Goal: Information Seeking & Learning: Compare options

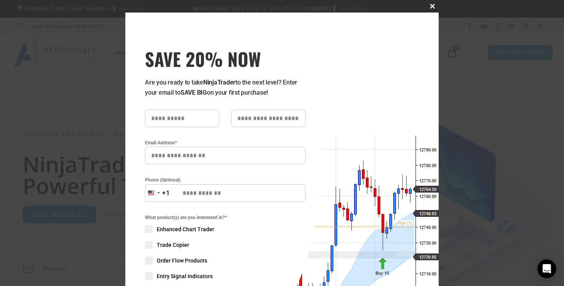
click at [429, 2] on button "Close this module" at bounding box center [432, 6] width 13 height 13
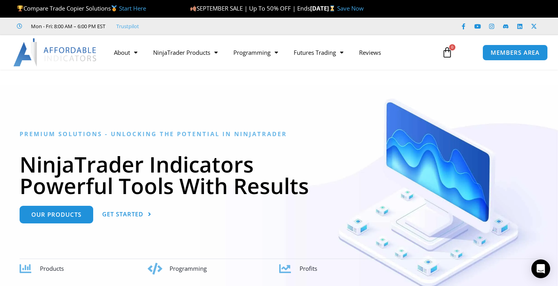
click at [130, 12] on link "Start Here" at bounding box center [132, 8] width 27 height 8
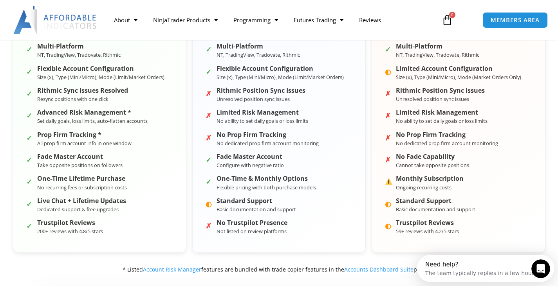
scroll to position [210, 0]
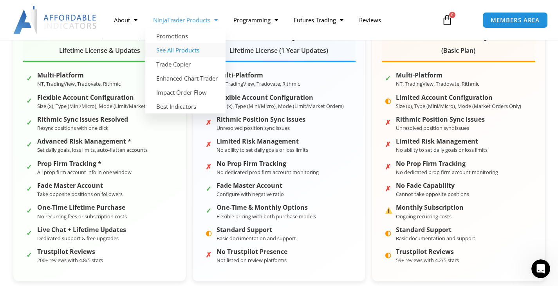
click at [183, 53] on link "See All Products" at bounding box center [185, 50] width 80 height 14
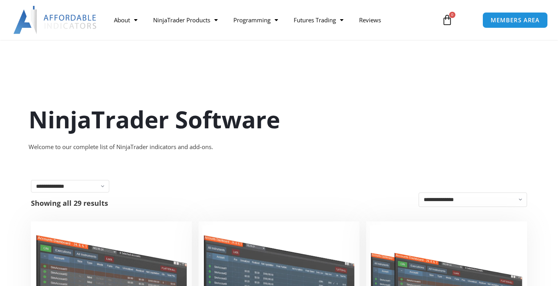
scroll to position [142, 0]
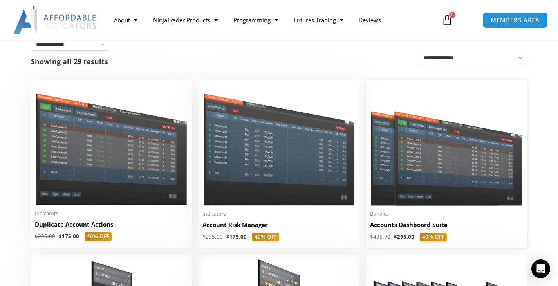
click at [437, 156] on img at bounding box center [446, 145] width 153 height 122
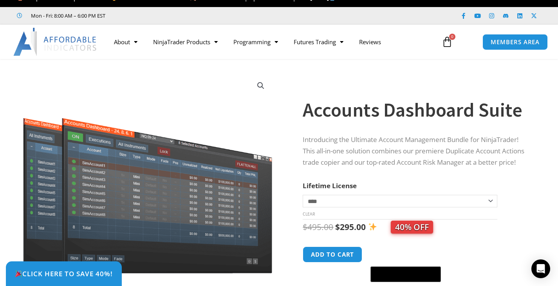
scroll to position [11, 0]
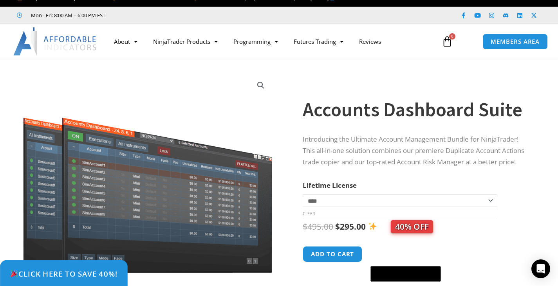
click at [99, 265] on link "Click Here to save 40%!" at bounding box center [64, 273] width 128 height 27
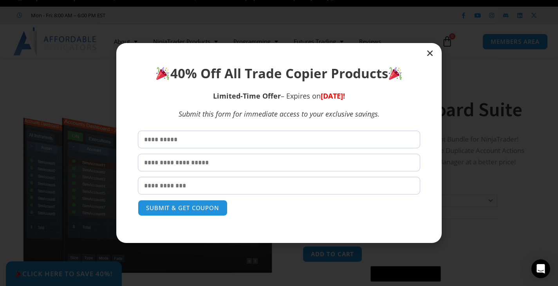
click at [428, 52] on icon "Close" at bounding box center [430, 53] width 8 height 8
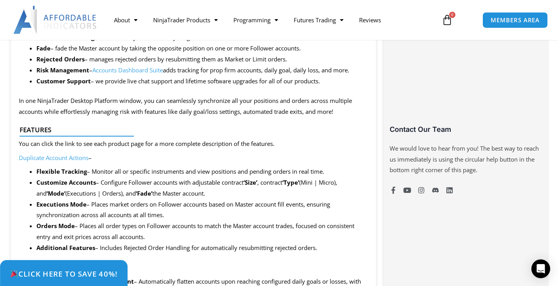
scroll to position [460, 0]
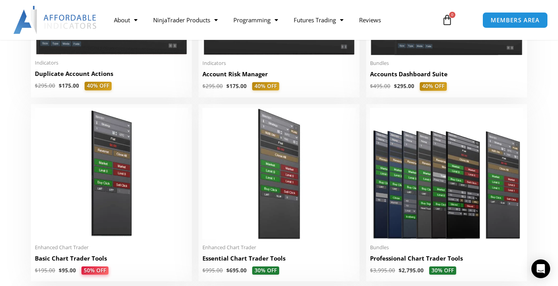
scroll to position [132, 0]
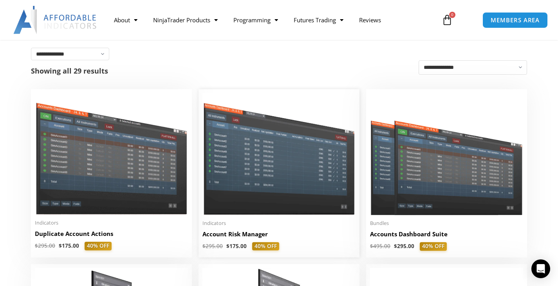
click at [219, 157] on img at bounding box center [278, 154] width 153 height 122
